Goal: Task Accomplishment & Management: Complete application form

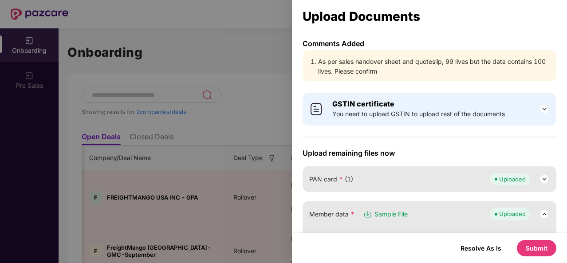
scroll to position [0, 858]
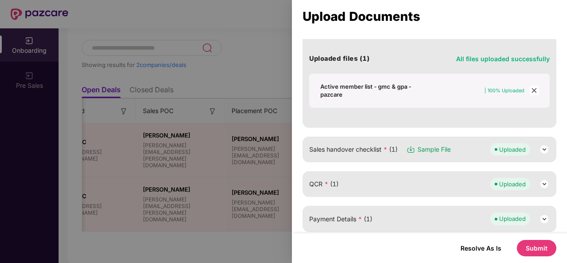
click at [531, 87] on icon "close" at bounding box center [534, 90] width 6 height 6
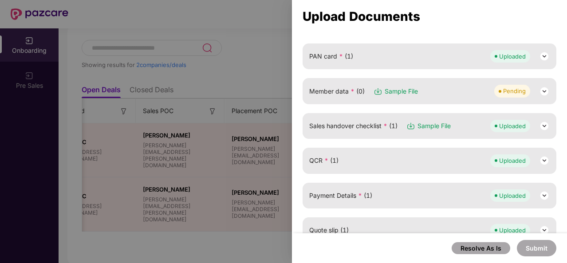
scroll to position [122, 0]
click at [543, 91] on img at bounding box center [544, 92] width 11 height 11
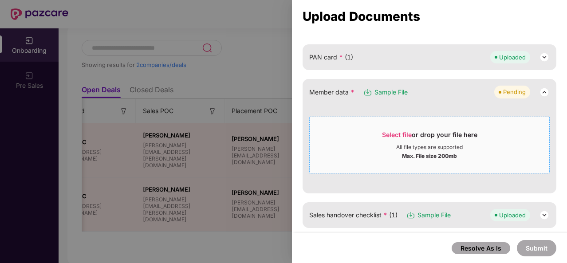
click at [433, 154] on div "Max. File size 200mb" at bounding box center [429, 155] width 55 height 9
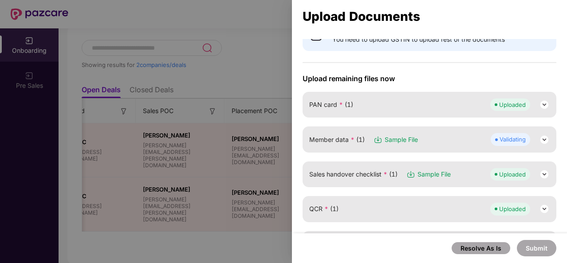
scroll to position [73, 0]
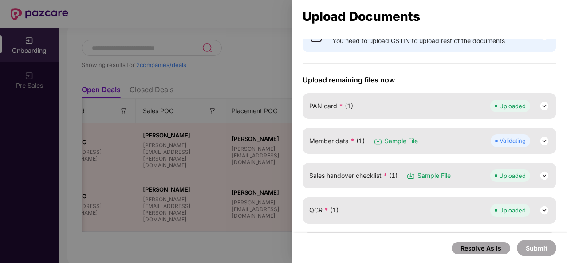
click at [540, 140] on img at bounding box center [544, 141] width 11 height 11
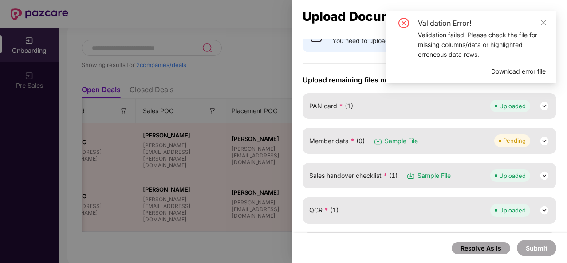
click at [521, 12] on div "Validation Error! Validation failed. Please check the file for missing columns/…" at bounding box center [471, 47] width 170 height 73
click at [541, 23] on icon "close" at bounding box center [543, 23] width 6 height 6
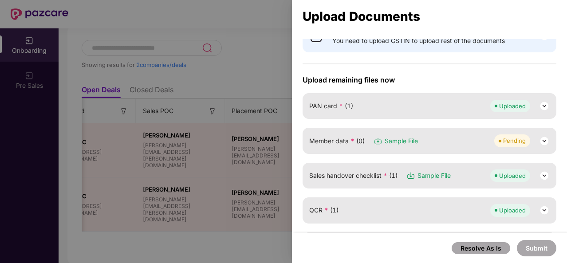
click at [544, 138] on img at bounding box center [544, 141] width 11 height 11
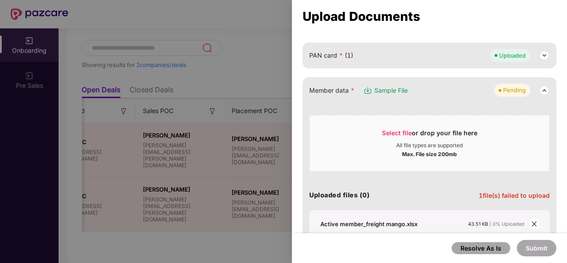
scroll to position [185, 0]
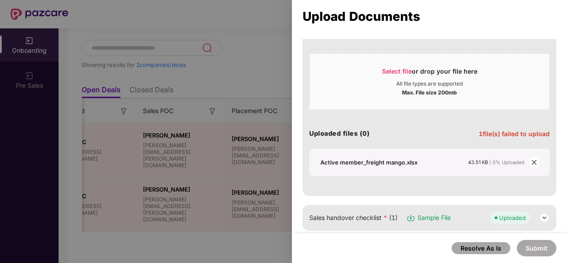
click at [535, 159] on span "close" at bounding box center [534, 162] width 10 height 10
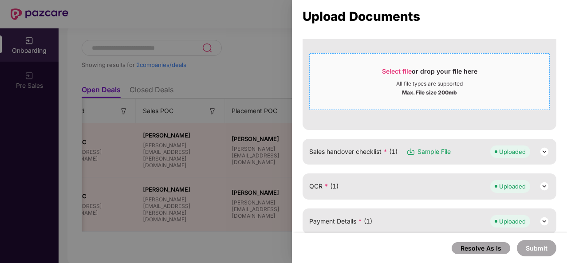
click at [490, 74] on div "Select file or drop your file here" at bounding box center [429, 73] width 239 height 13
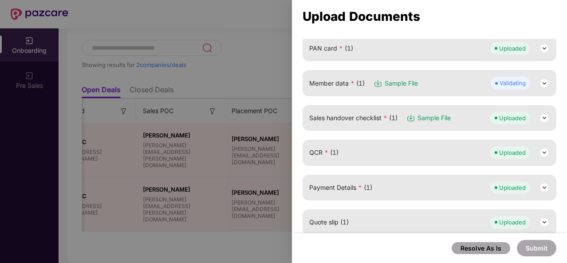
scroll to position [120, 0]
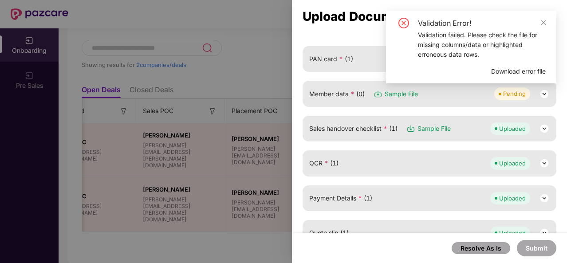
click at [336, 32] on div "Upload Documents Comments Added As per sales handover sheet and quoteslip, 99 l…" at bounding box center [429, 131] width 275 height 263
click at [541, 27] on link at bounding box center [543, 23] width 6 height 10
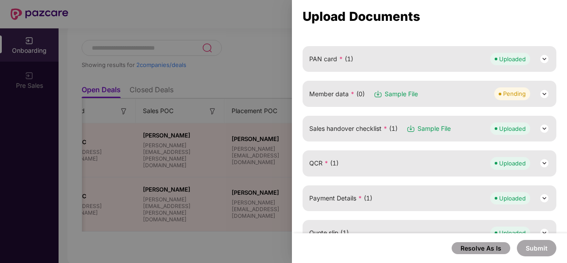
click at [544, 91] on img at bounding box center [544, 94] width 11 height 11
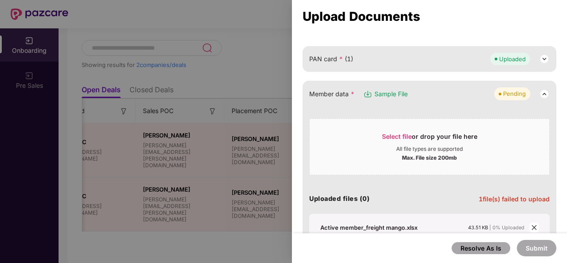
click at [536, 224] on span "close" at bounding box center [534, 228] width 10 height 10
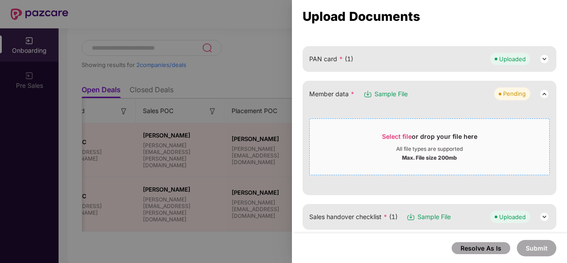
click at [437, 137] on div "Select file or drop your file here" at bounding box center [429, 138] width 95 height 13
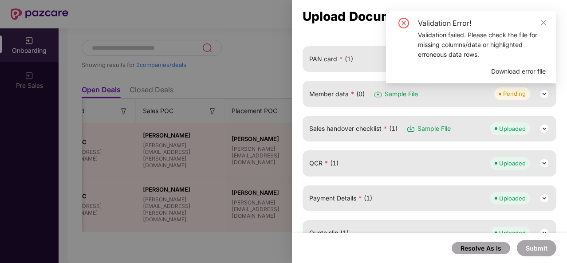
click at [501, 68] on span "Download error file" at bounding box center [518, 72] width 55 height 10
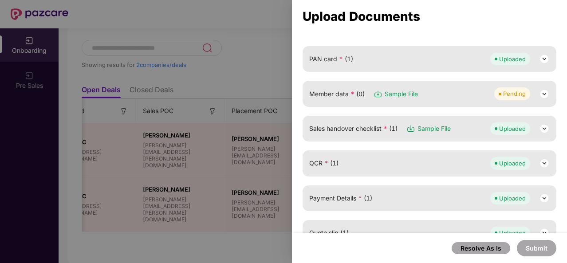
click at [540, 91] on img at bounding box center [544, 94] width 11 height 11
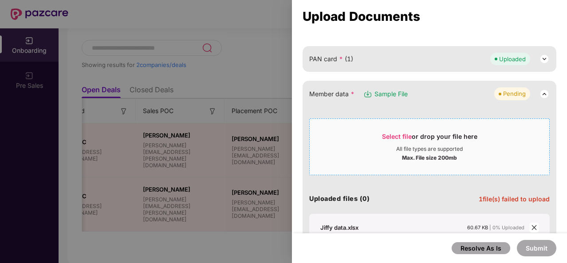
click at [443, 146] on div "All file types are supported" at bounding box center [429, 148] width 67 height 7
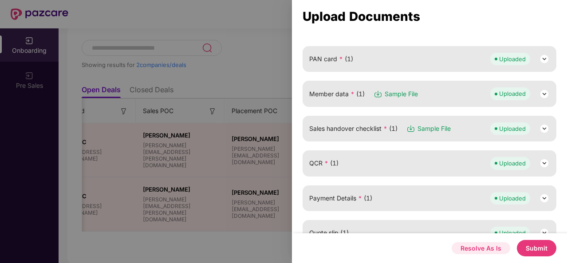
click at [490, 247] on button "Resolve As Is" at bounding box center [480, 248] width 59 height 12
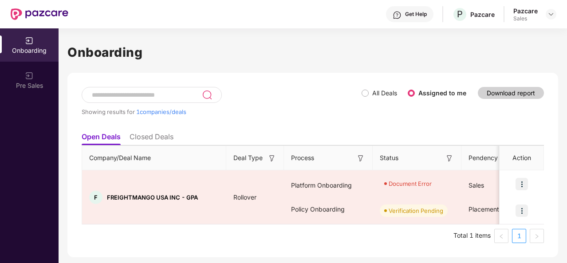
scroll to position [0, 0]
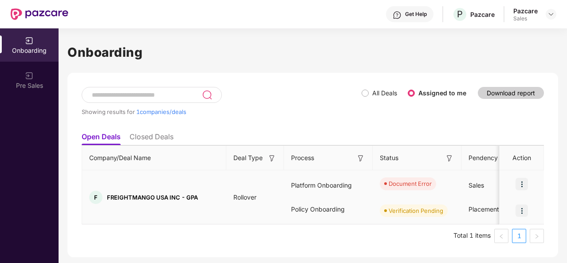
click at [525, 180] on img at bounding box center [521, 184] width 12 height 12
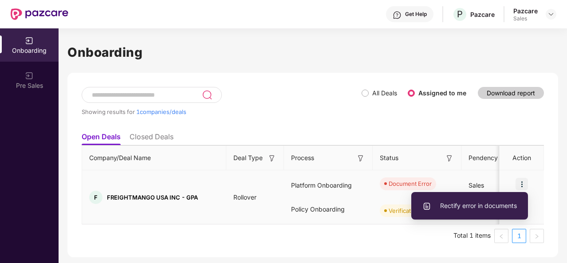
click at [490, 201] on span "Rectify error in documents" at bounding box center [469, 206] width 94 height 10
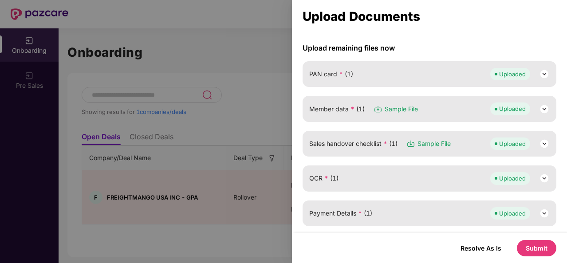
scroll to position [105, 0]
click at [545, 144] on img at bounding box center [544, 144] width 11 height 11
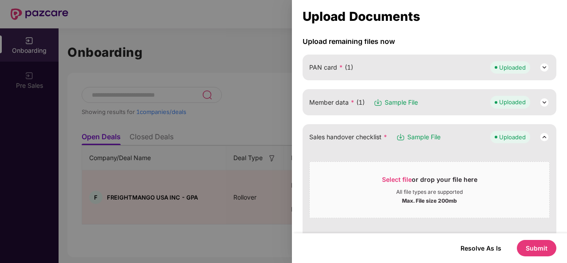
scroll to position [109, 0]
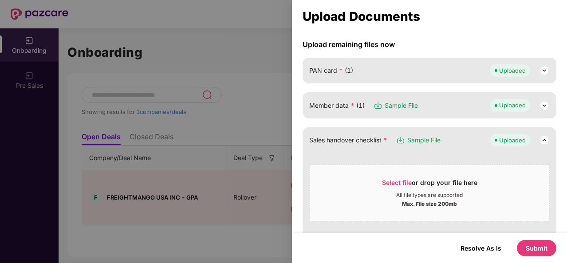
click at [545, 144] on img at bounding box center [544, 140] width 11 height 11
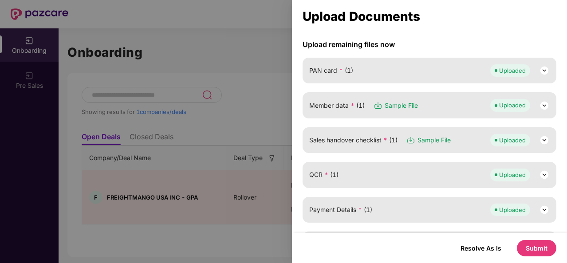
click at [543, 100] on img at bounding box center [544, 105] width 11 height 11
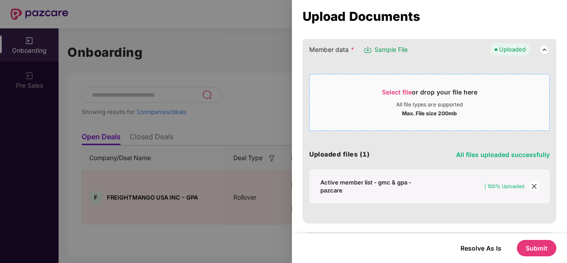
scroll to position [165, 0]
click at [535, 183] on span "close" at bounding box center [534, 186] width 10 height 10
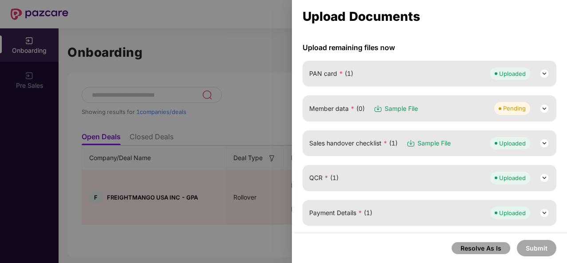
scroll to position [105, 0]
click at [542, 109] on img at bounding box center [544, 109] width 11 height 11
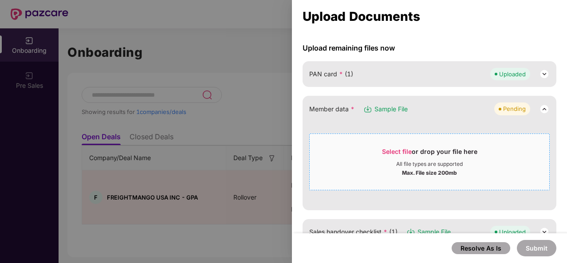
click at [413, 153] on div "Select file or drop your file here" at bounding box center [429, 153] width 95 height 13
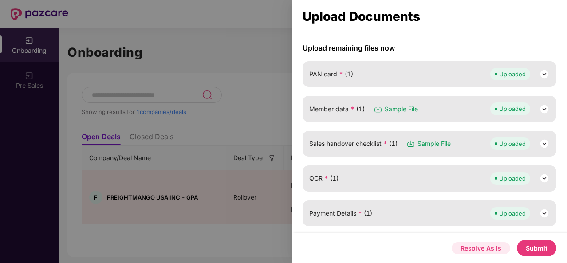
click at [481, 245] on button "Resolve As Is" at bounding box center [480, 248] width 59 height 12
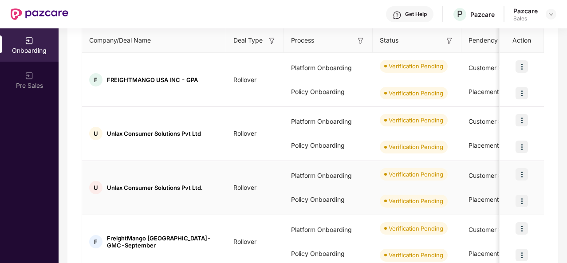
scroll to position [0, 0]
